Goal: Find specific page/section: Find specific page/section

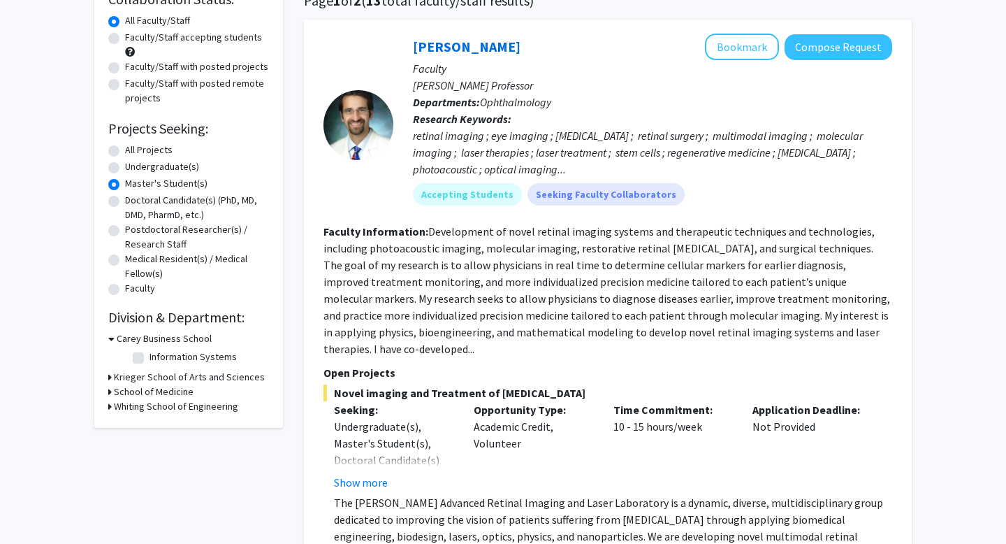
scroll to position [140, 0]
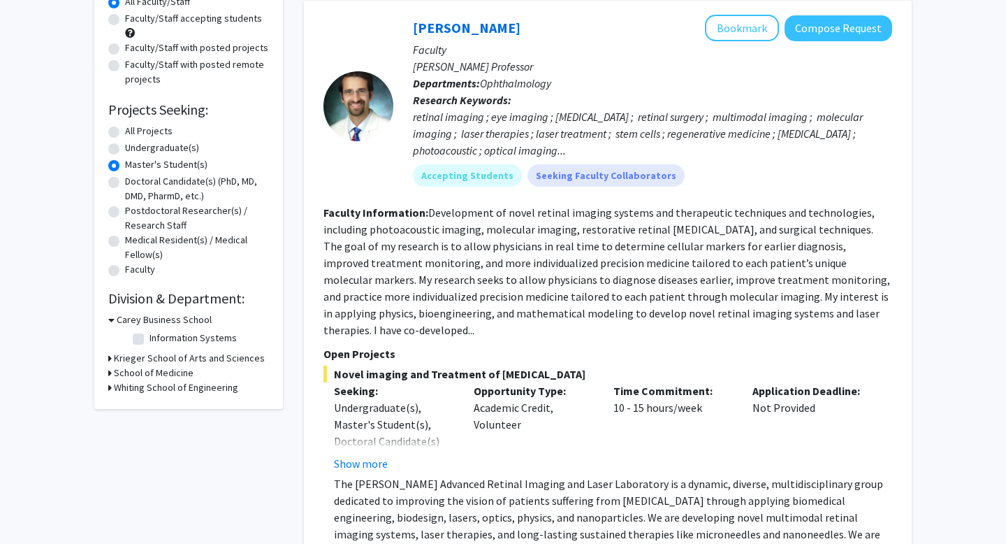
click at [190, 361] on h3 "Krieger School of Arts and Sciences" at bounding box center [189, 358] width 151 height 15
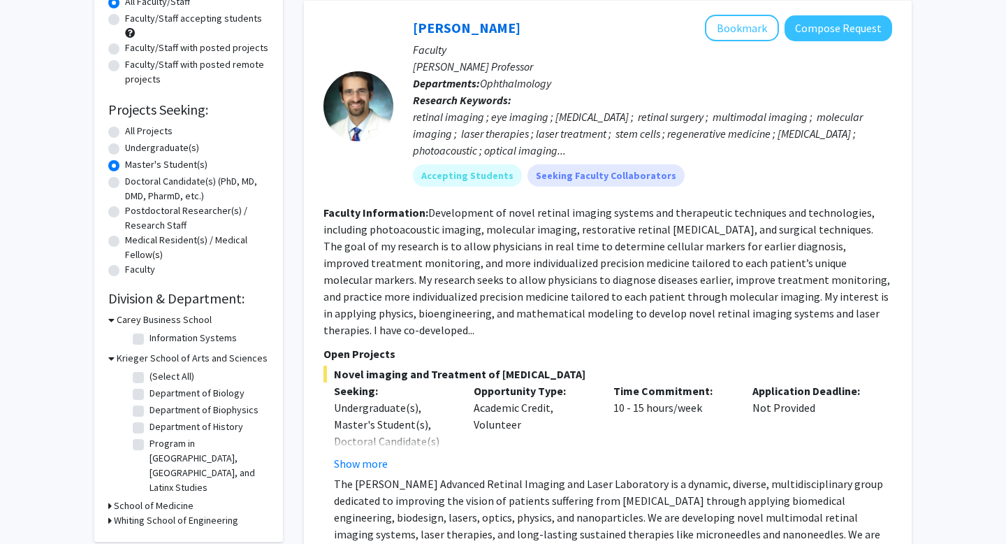
click at [182, 375] on label "(Select All)" at bounding box center [172, 376] width 45 height 15
click at [159, 375] on input "(Select All)" at bounding box center [154, 373] width 9 height 9
checkbox input "true"
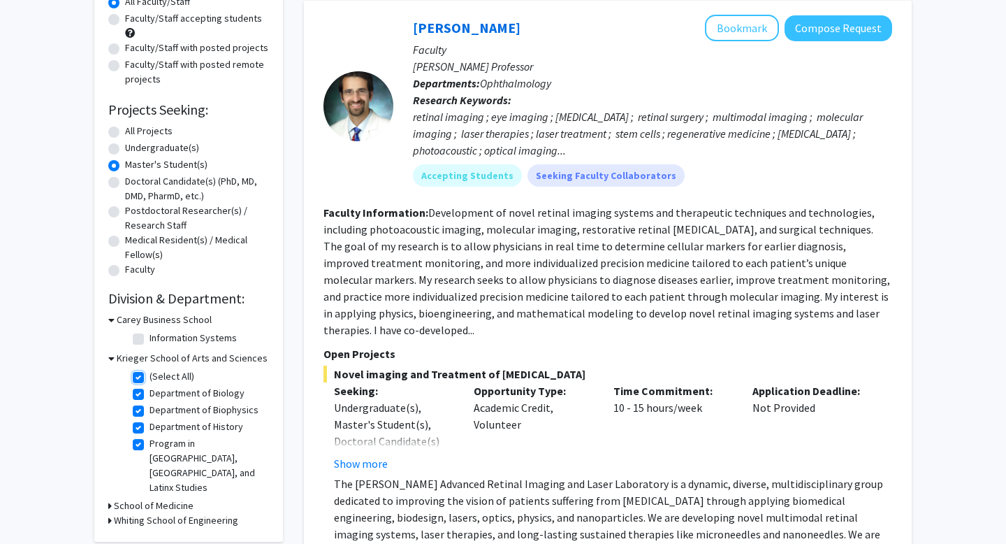
checkbox input "true"
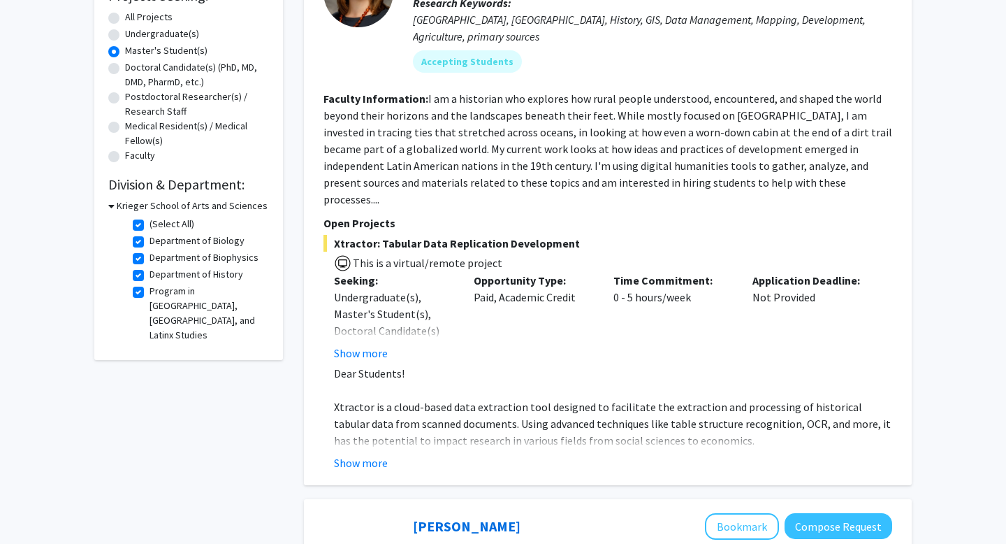
scroll to position [214, 0]
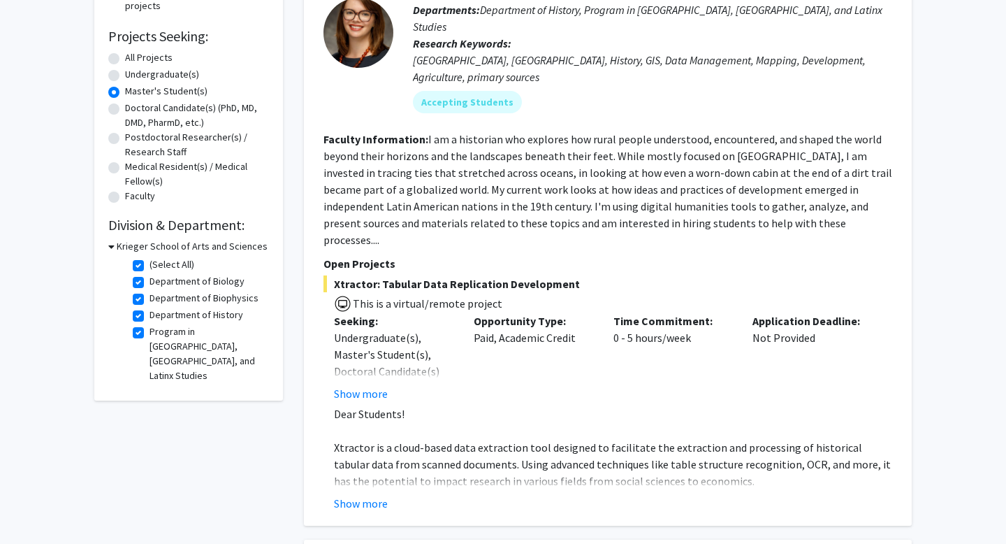
click at [152, 257] on label "(Select All)" at bounding box center [172, 264] width 45 height 15
click at [152, 257] on input "(Select All)" at bounding box center [154, 261] width 9 height 9
checkbox input "false"
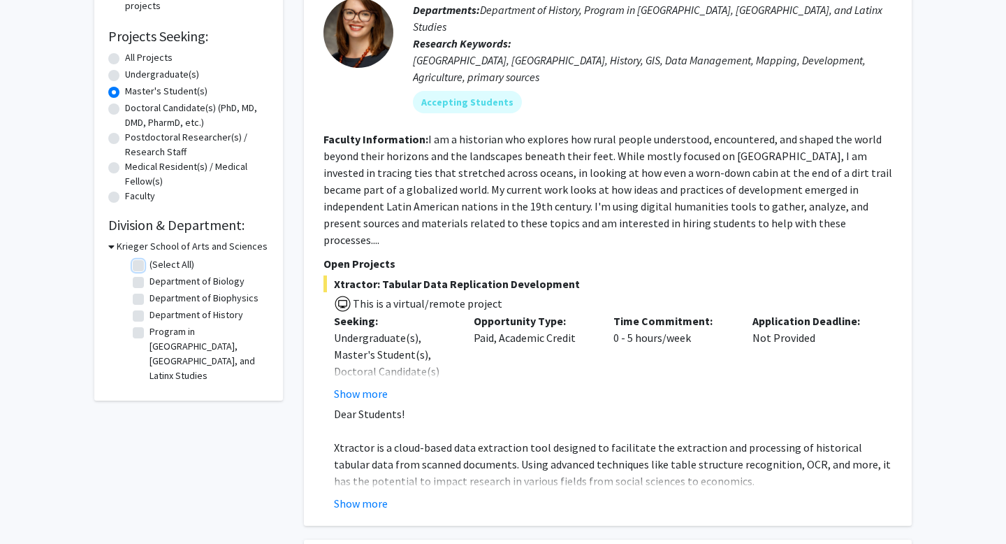
checkbox input "false"
